Goal: Task Accomplishment & Management: Manage account settings

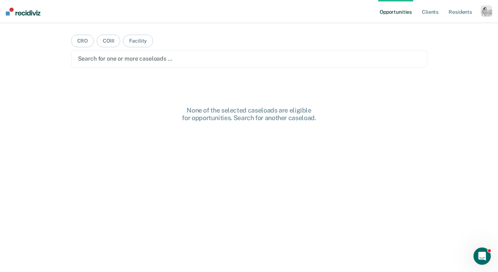
click at [488, 9] on div "button" at bounding box center [487, 11] width 12 height 12
click at [456, 26] on div "Profile How it works Log Out" at bounding box center [458, 38] width 70 height 35
click at [447, 28] on link "Profile" at bounding box center [458, 29] width 58 height 6
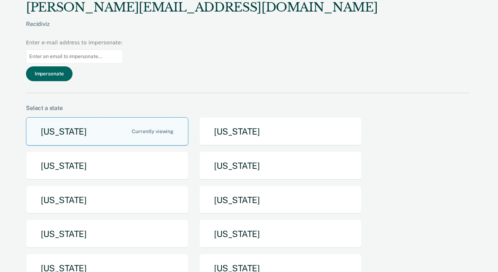
drag, startPoint x: 444, startPoint y: 17, endPoint x: 413, endPoint y: 28, distance: 32.7
click at [123, 49] on input at bounding box center [74, 56] width 97 height 14
paste input "[PERSON_NAME][EMAIL_ADDRESS][US_STATE][DOMAIN_NAME]"
type input "[PERSON_NAME][EMAIL_ADDRESS][US_STATE][DOMAIN_NAME]"
click at [73, 66] on button "Impersonate" at bounding box center [49, 73] width 47 height 15
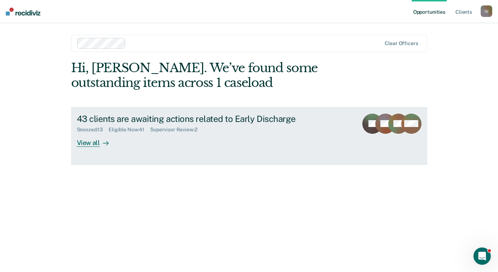
click at [90, 144] on div "View all" at bounding box center [97, 140] width 40 height 14
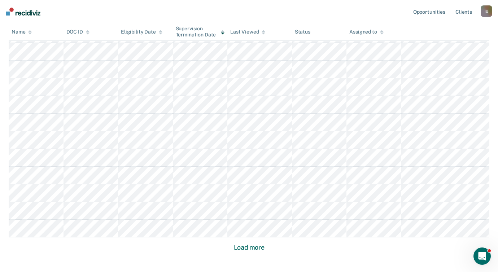
scroll to position [472, 0]
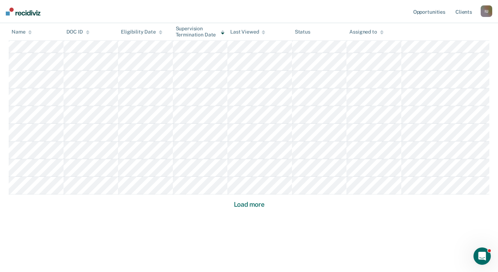
click at [245, 205] on button "Load more" at bounding box center [249, 204] width 35 height 9
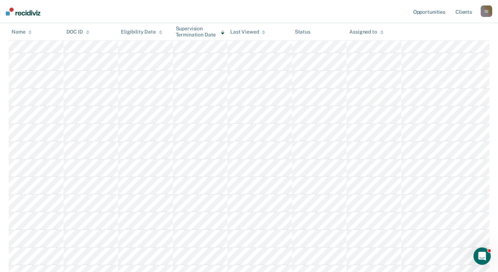
scroll to position [641, 0]
